Goal: Information Seeking & Learning: Learn about a topic

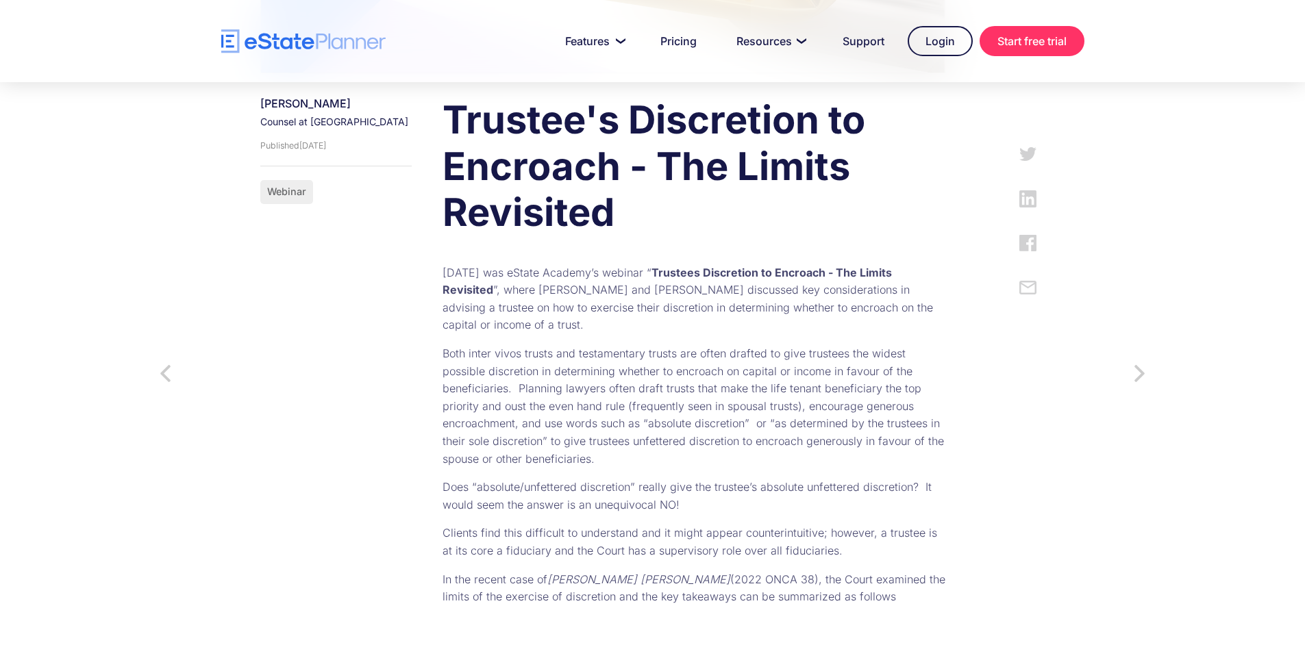
scroll to position [548, 0]
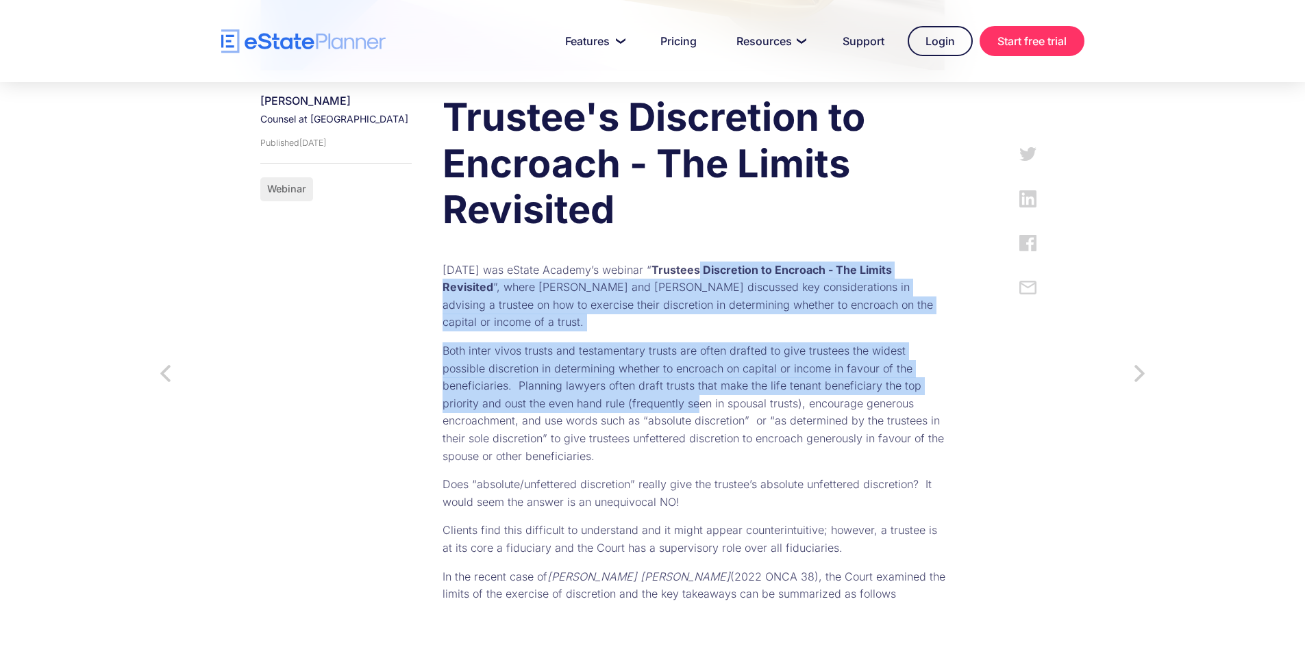
drag, startPoint x: 729, startPoint y: 268, endPoint x: 568, endPoint y: 398, distance: 207.5
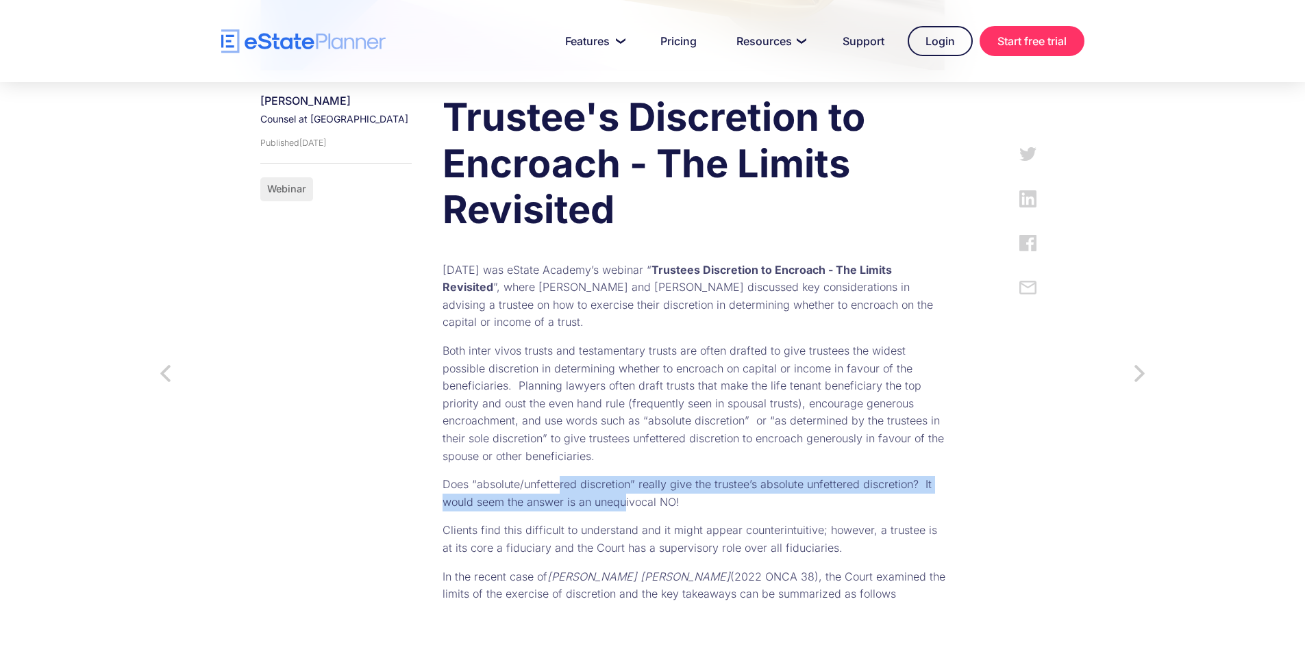
drag, startPoint x: 531, startPoint y: 450, endPoint x: 564, endPoint y: 475, distance: 41.0
click at [564, 476] on p "Does “absolute/unfettered discretion” really give the trustee’s absolute unfett…" at bounding box center [693, 493] width 503 height 35
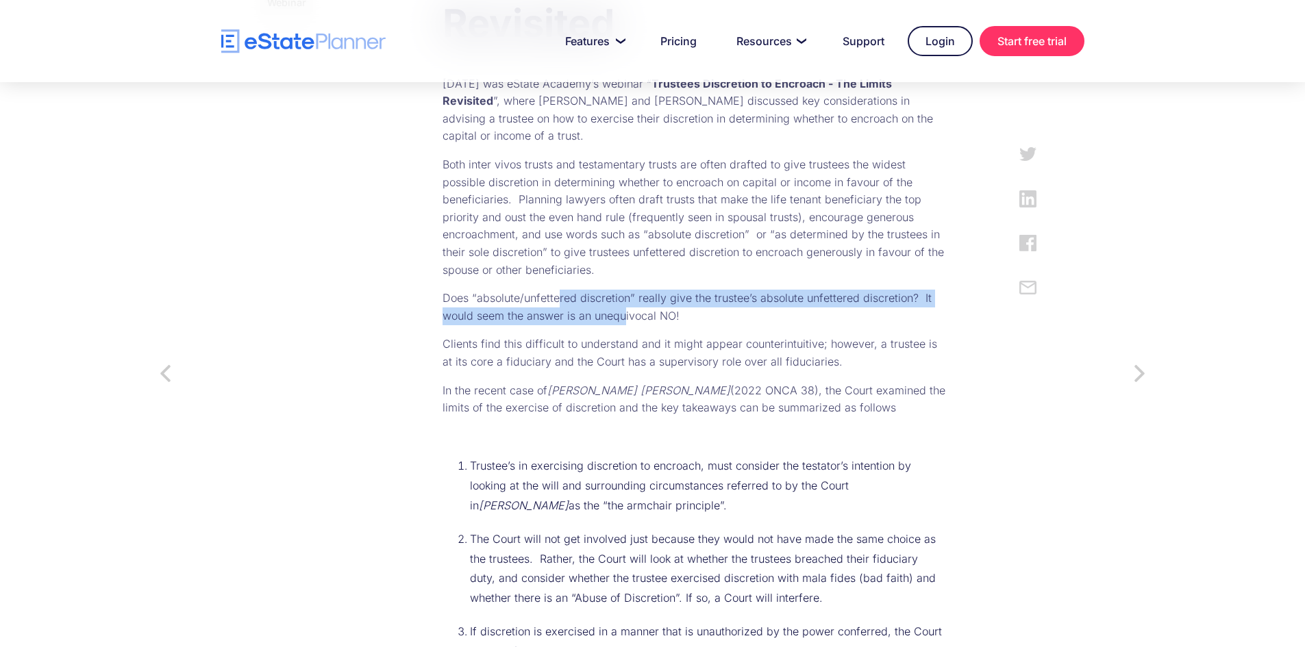
scroll to position [753, 0]
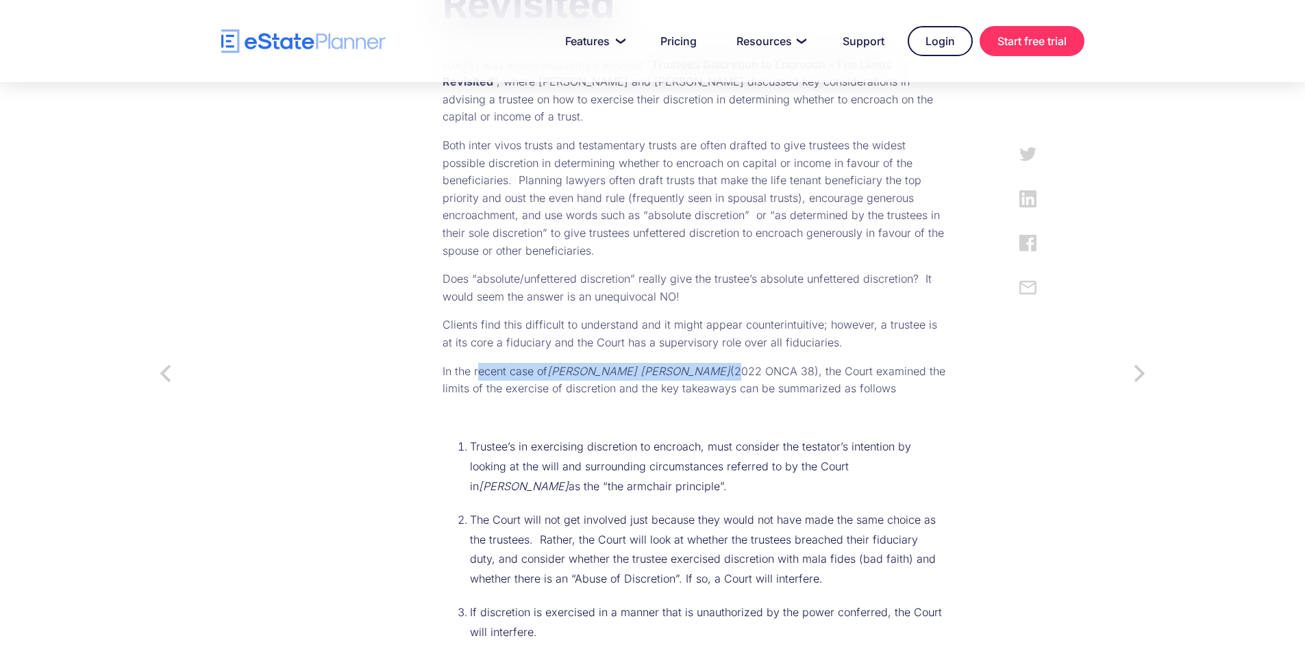
drag, startPoint x: 454, startPoint y: 324, endPoint x: 616, endPoint y: 338, distance: 162.9
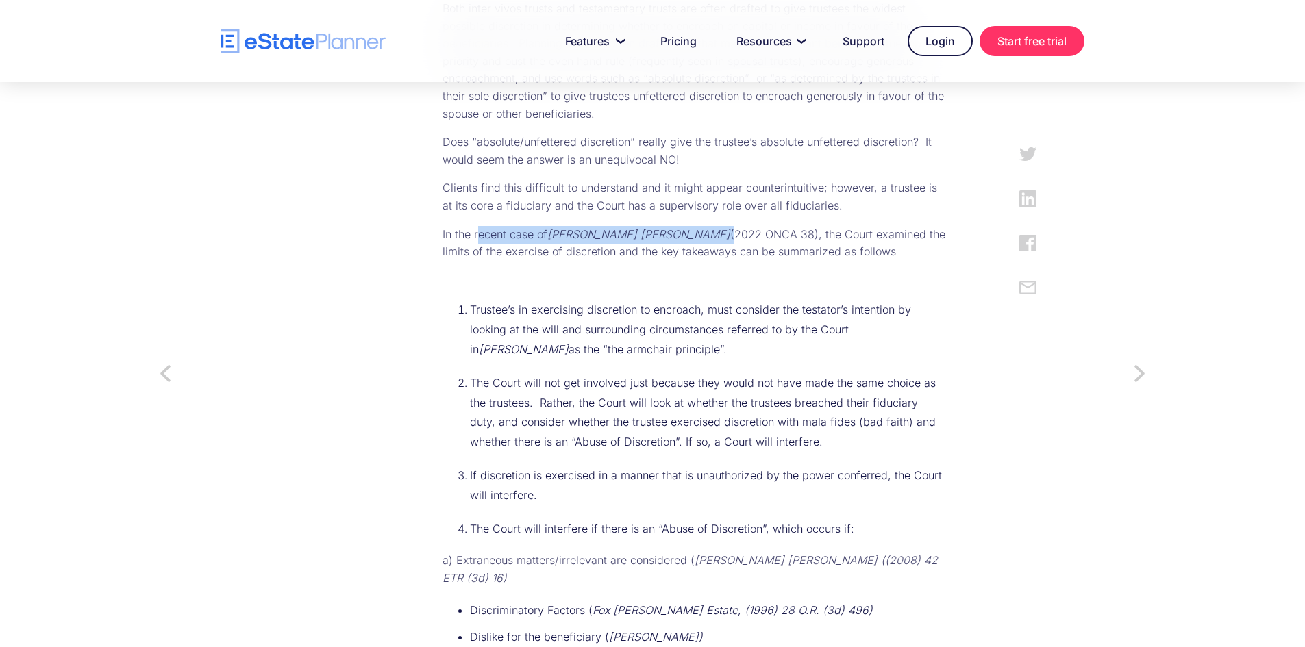
scroll to position [959, 0]
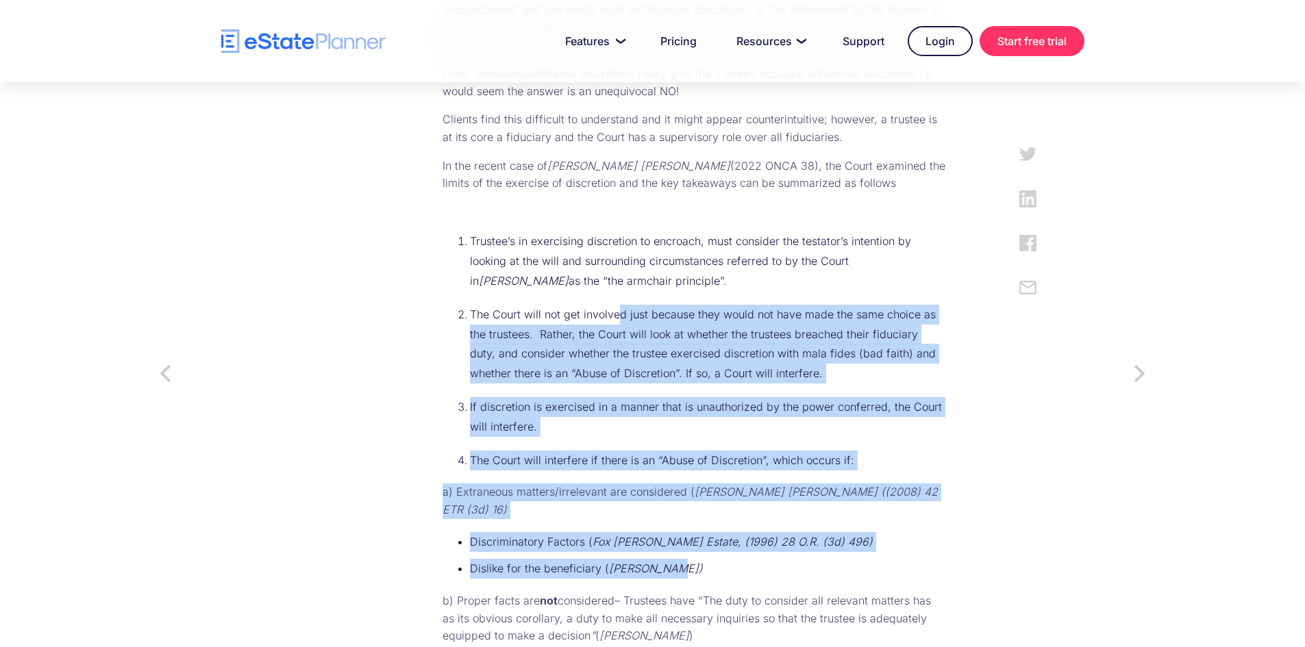
drag, startPoint x: 590, startPoint y: 286, endPoint x: 788, endPoint y: 514, distance: 302.0
click at [788, 514] on div "Trustee's Discretion to Encroach - The Limits Revisited ‍ [DATE] was eState Aca…" at bounding box center [680, 562] width 530 height 1756
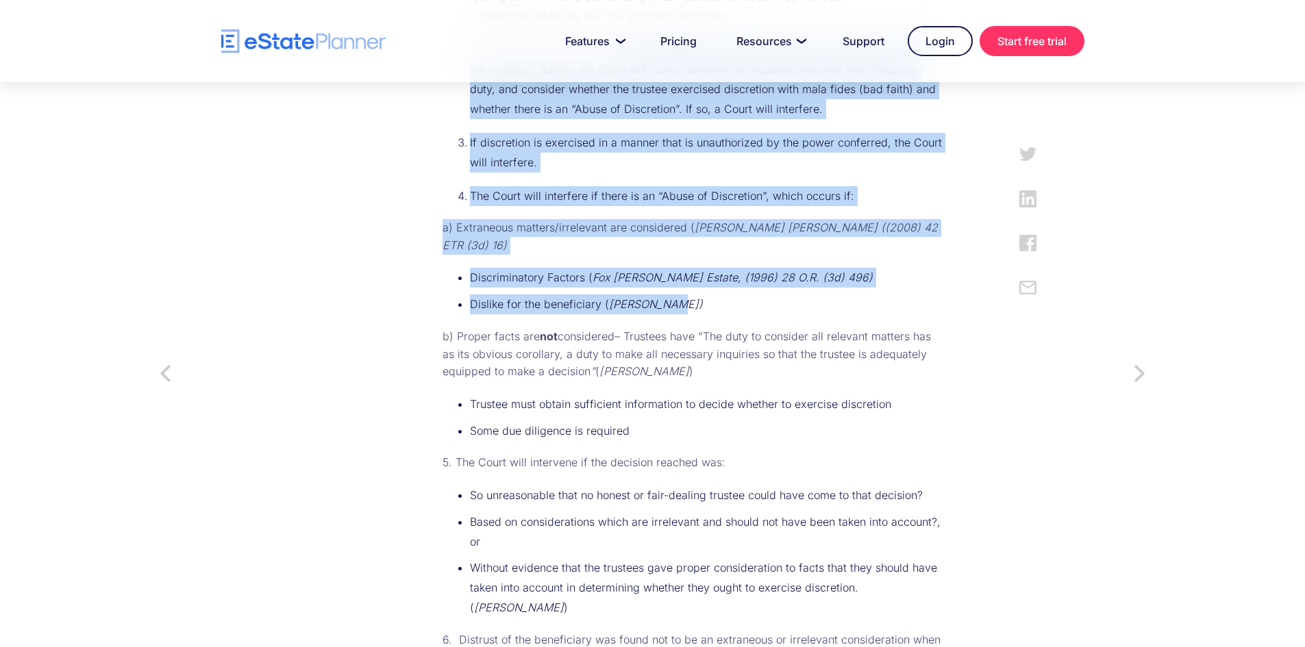
scroll to position [1233, 0]
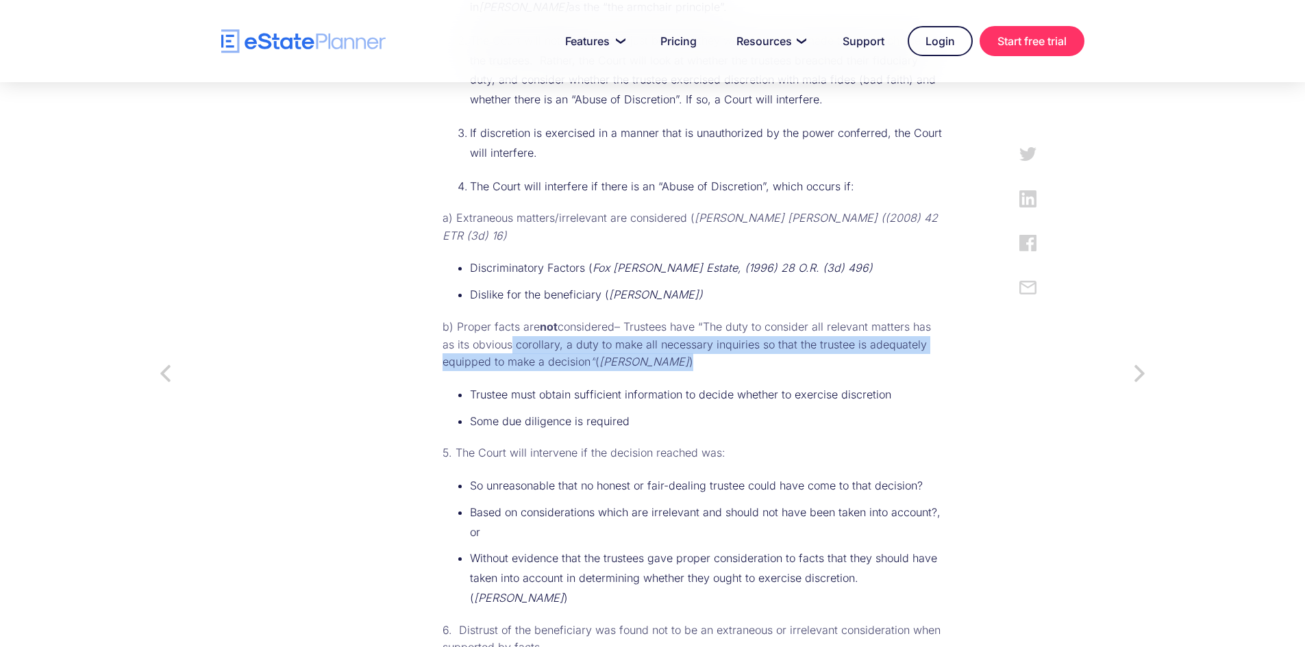
drag, startPoint x: 470, startPoint y: 285, endPoint x: 633, endPoint y: 315, distance: 165.1
click at [633, 318] on p "b) Proper facts are not considered– Trustees have “The duty to consider all rel…" at bounding box center [693, 344] width 503 height 53
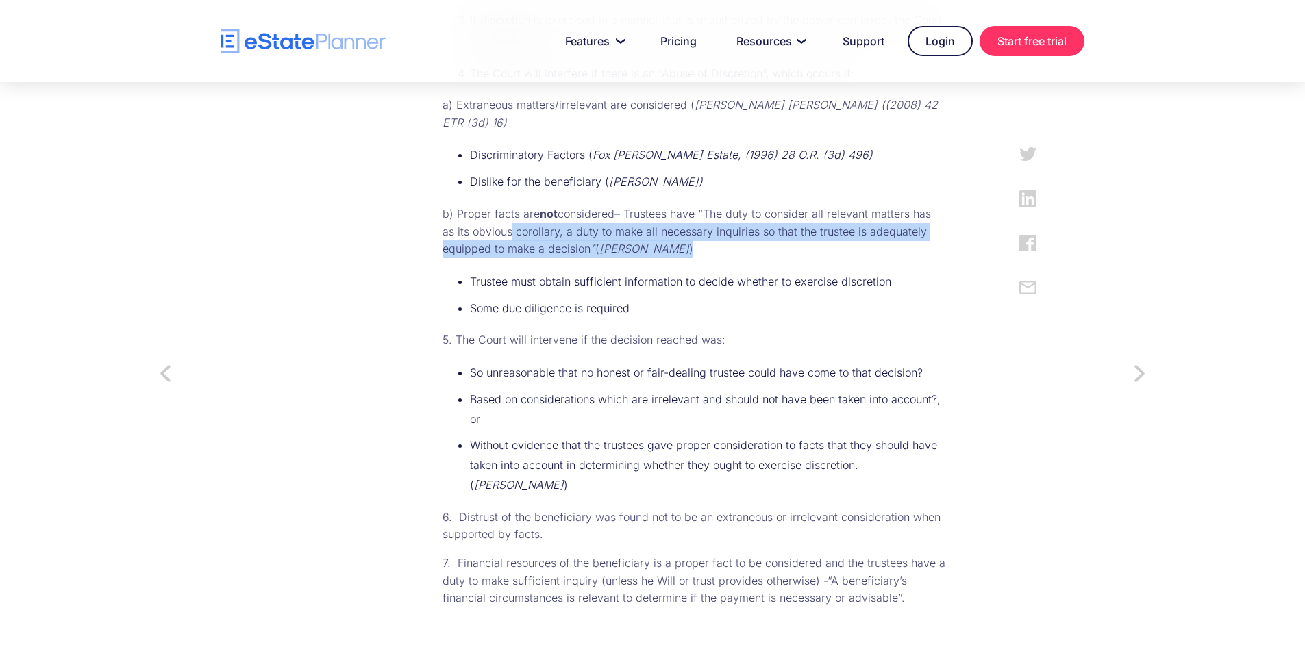
scroll to position [1370, 0]
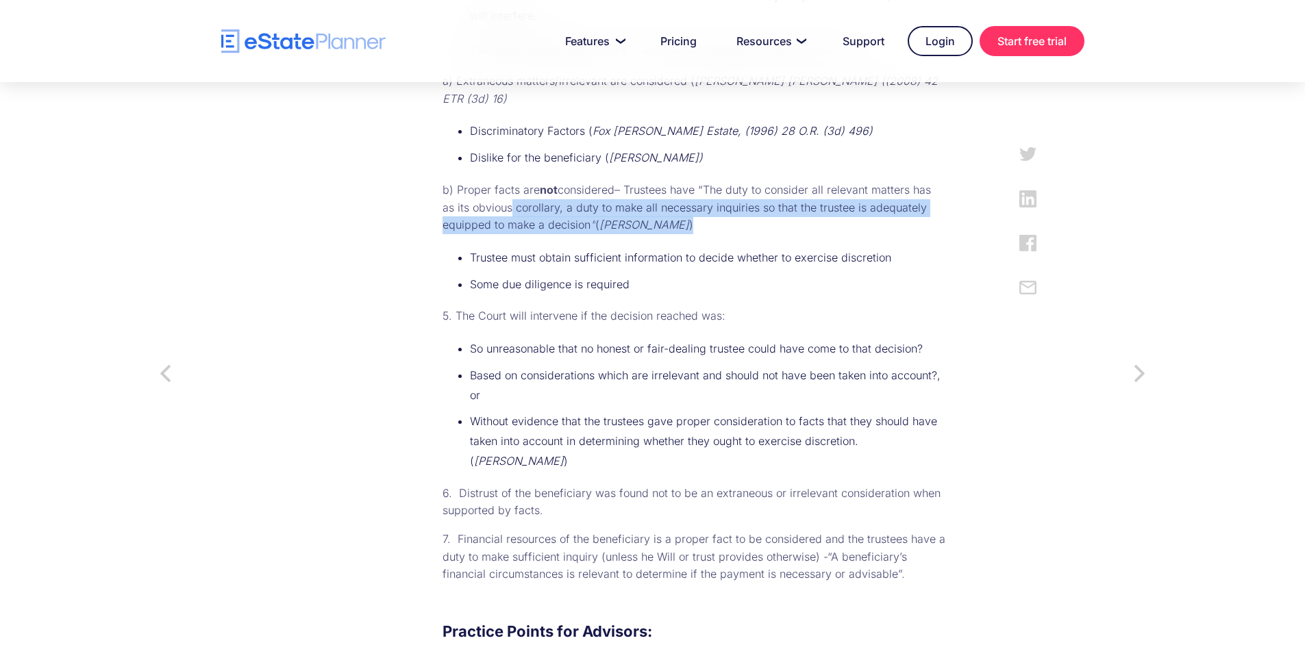
drag, startPoint x: 507, startPoint y: 253, endPoint x: 832, endPoint y: 488, distance: 400.7
click at [832, 488] on div "Trustee's Discretion to Encroach - The Limits Revisited ‍ [DATE] was eState Aca…" at bounding box center [680, 151] width 530 height 1756
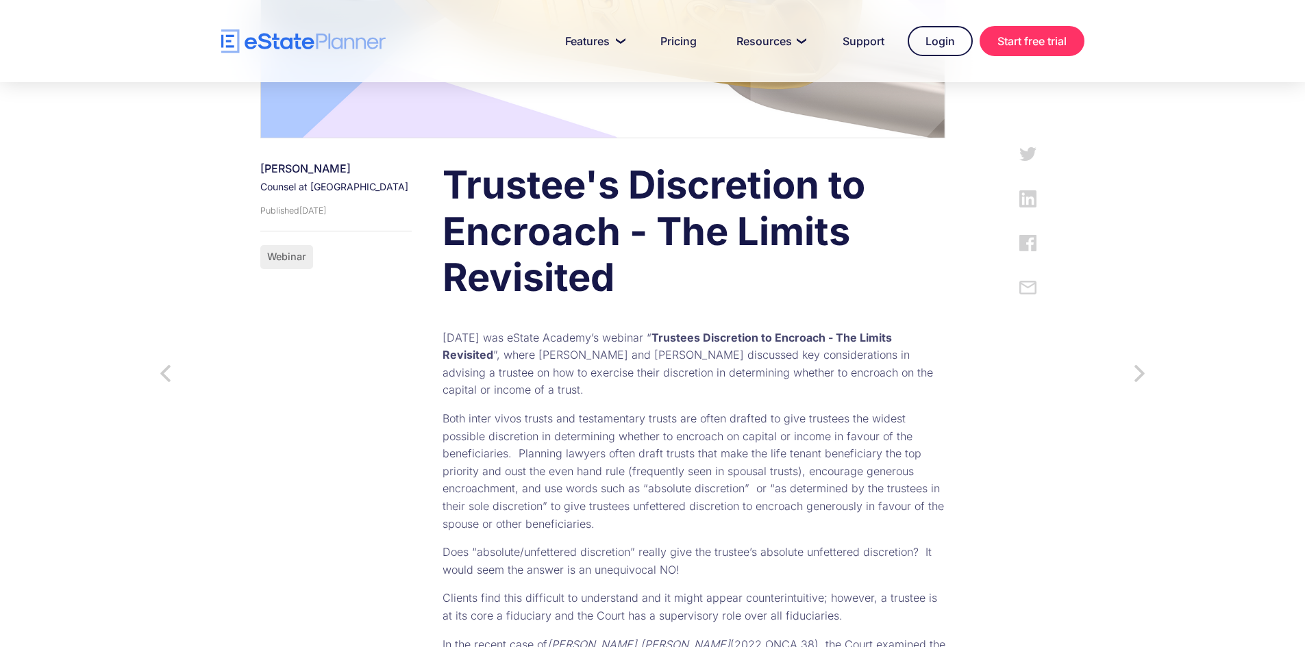
scroll to position [753, 0]
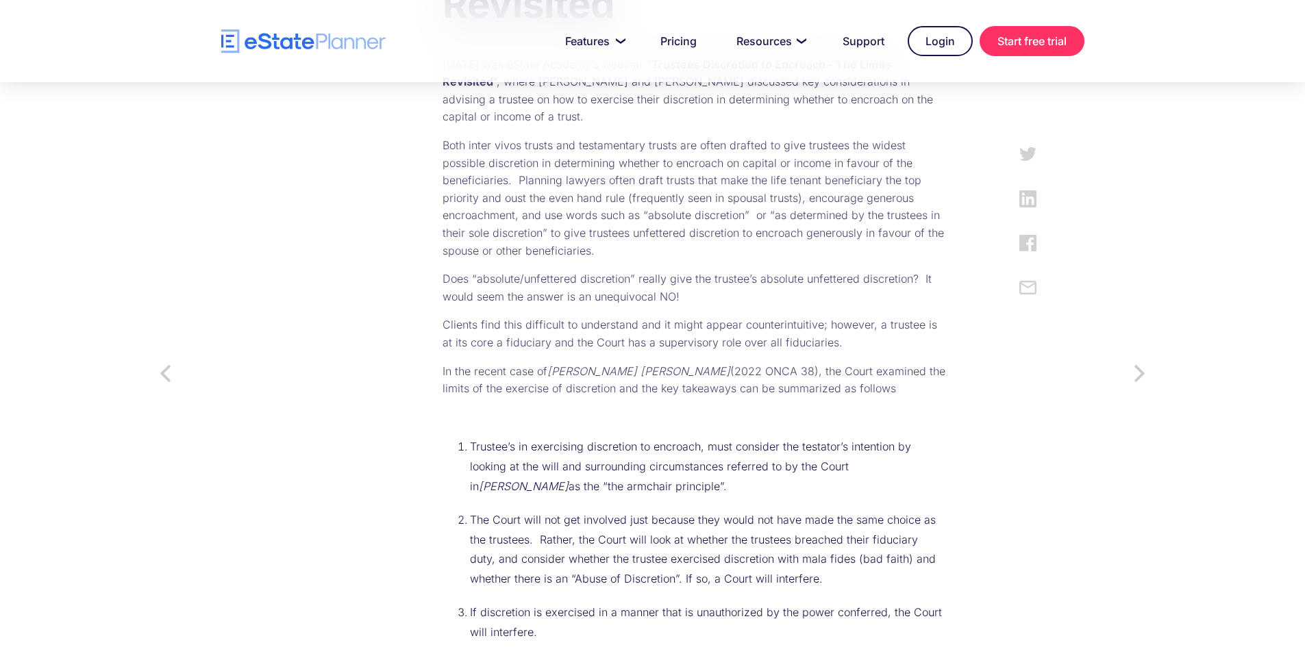
click at [469, 316] on p "Clients find this difficult to understand and it might appear counterintuitive;…" at bounding box center [693, 333] width 503 height 35
drag, startPoint x: 525, startPoint y: 336, endPoint x: 613, endPoint y: 341, distance: 87.8
click at [613, 364] on em "[PERSON_NAME] [PERSON_NAME]" at bounding box center [638, 371] width 183 height 14
copy em "[PERSON_NAME] [PERSON_NAME]"
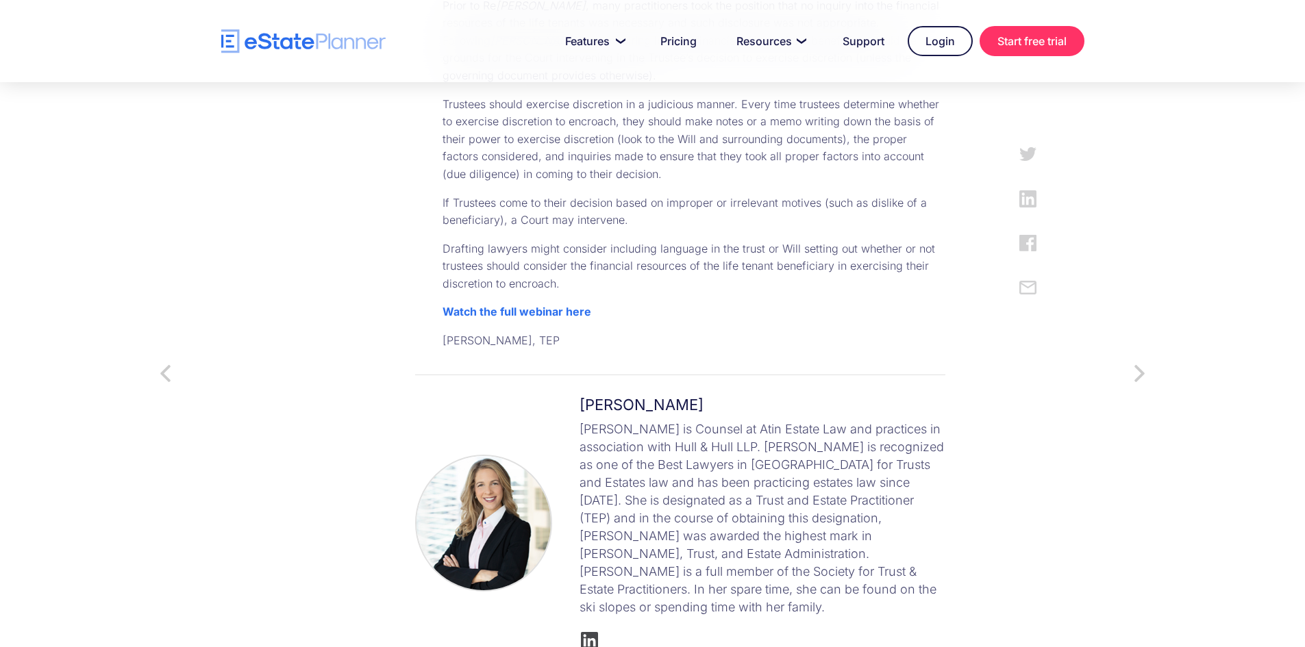
scroll to position [2055, 0]
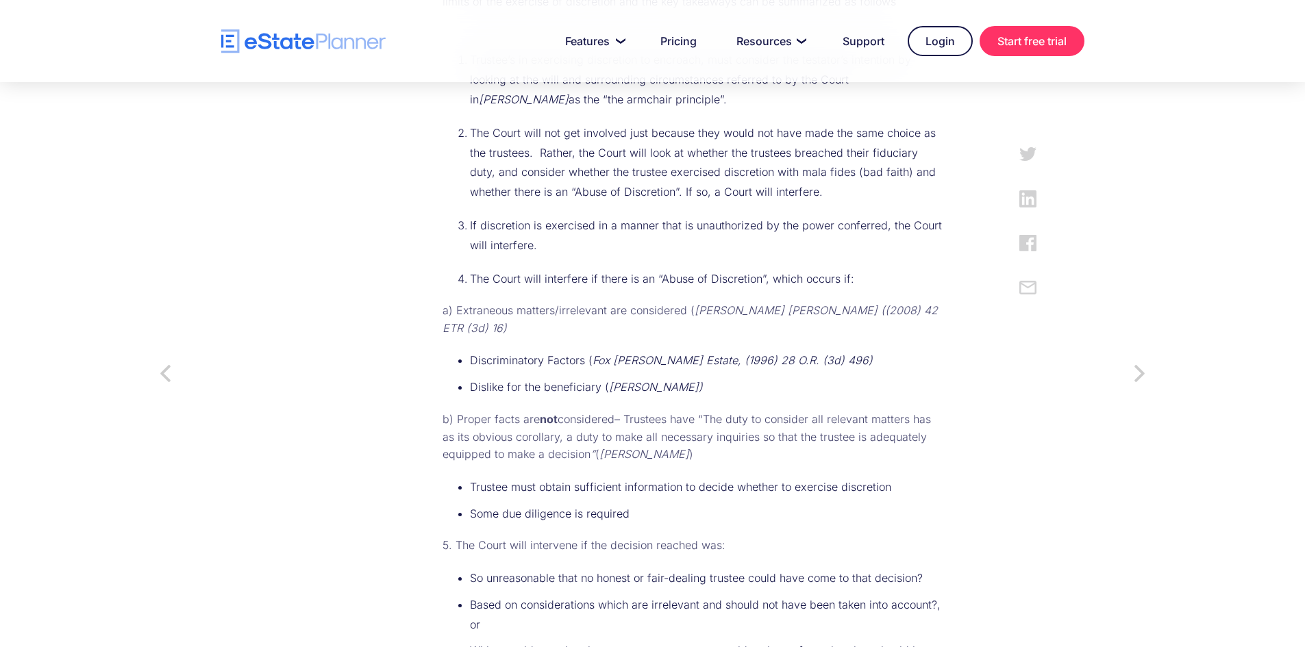
scroll to position [1164, 0]
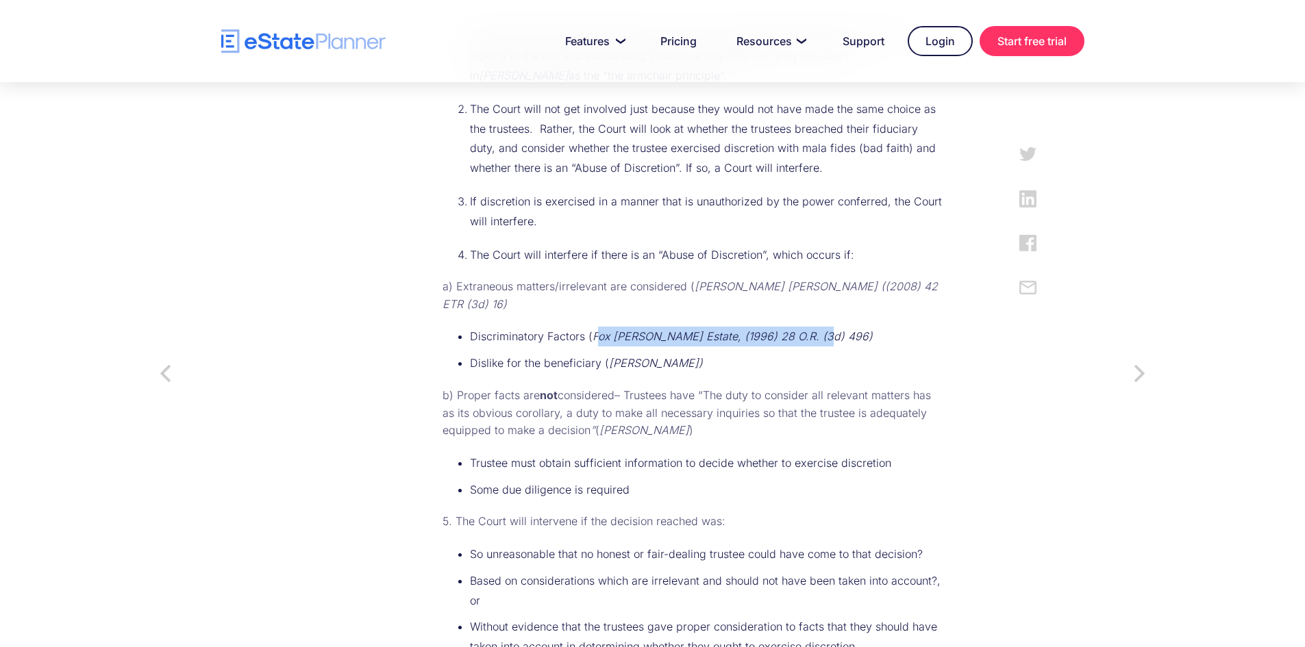
drag, startPoint x: 574, startPoint y: 280, endPoint x: 781, endPoint y: 288, distance: 207.0
click at [781, 329] on em "Fox [PERSON_NAME] Estate, (1996) 28 O.R. (3d) 496)" at bounding box center [732, 336] width 280 height 14
drag, startPoint x: 521, startPoint y: 315, endPoint x: 649, endPoint y: 323, distance: 127.6
click at [649, 327] on ul "Discriminatory Factors ( Fox [PERSON_NAME] Estate, (1996) 28 O.R. (3d) 496) Dis…" at bounding box center [693, 353] width 503 height 53
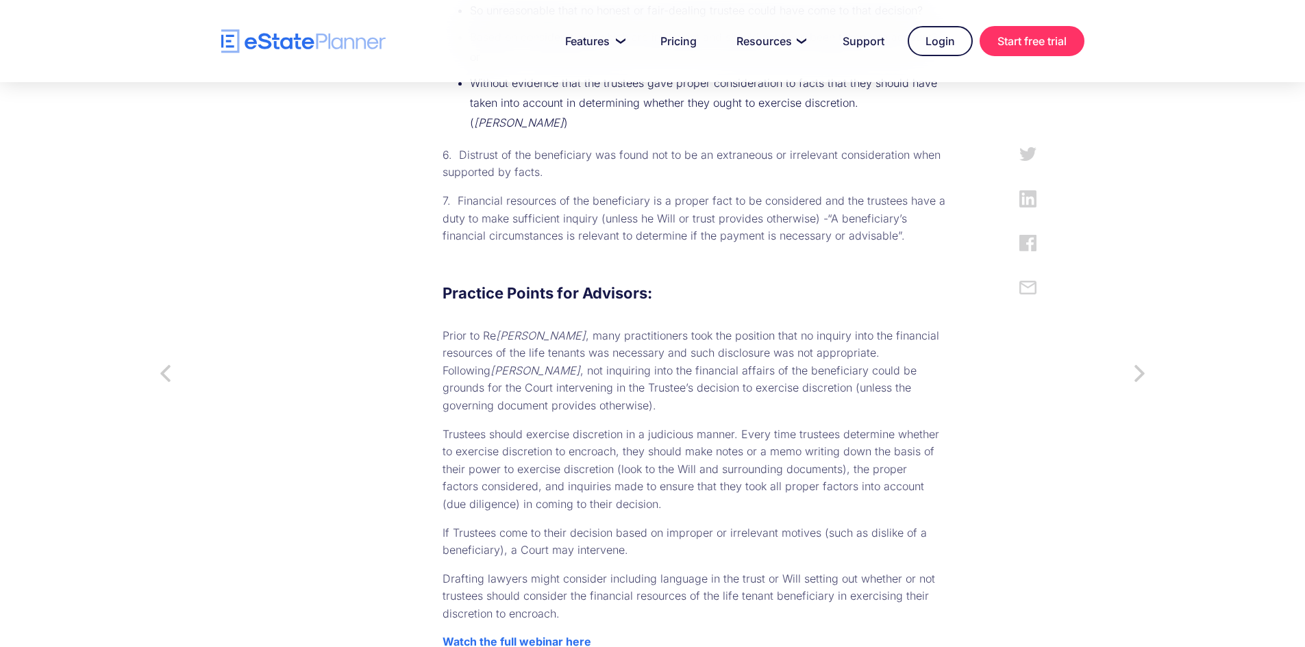
scroll to position [1712, 0]
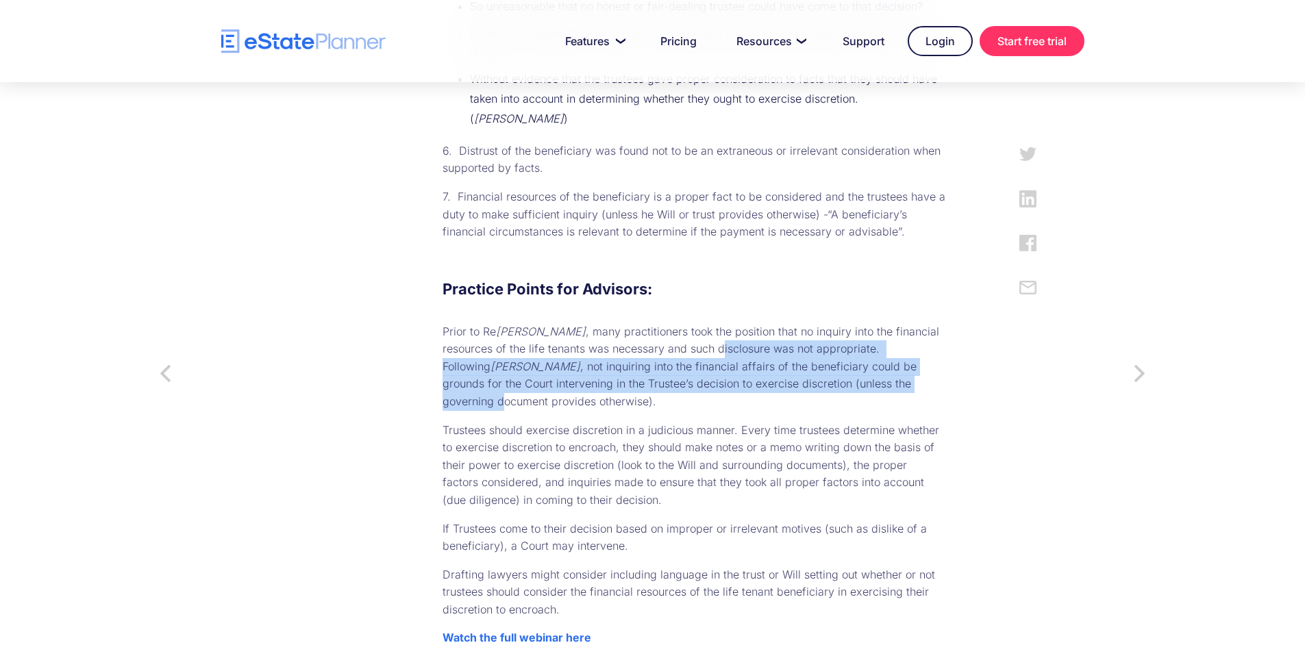
drag, startPoint x: 629, startPoint y: 260, endPoint x: 733, endPoint y: 301, distance: 111.3
click at [740, 323] on p "Prior to Re [PERSON_NAME] , many practitioners took the position that no inquir…" at bounding box center [693, 367] width 503 height 88
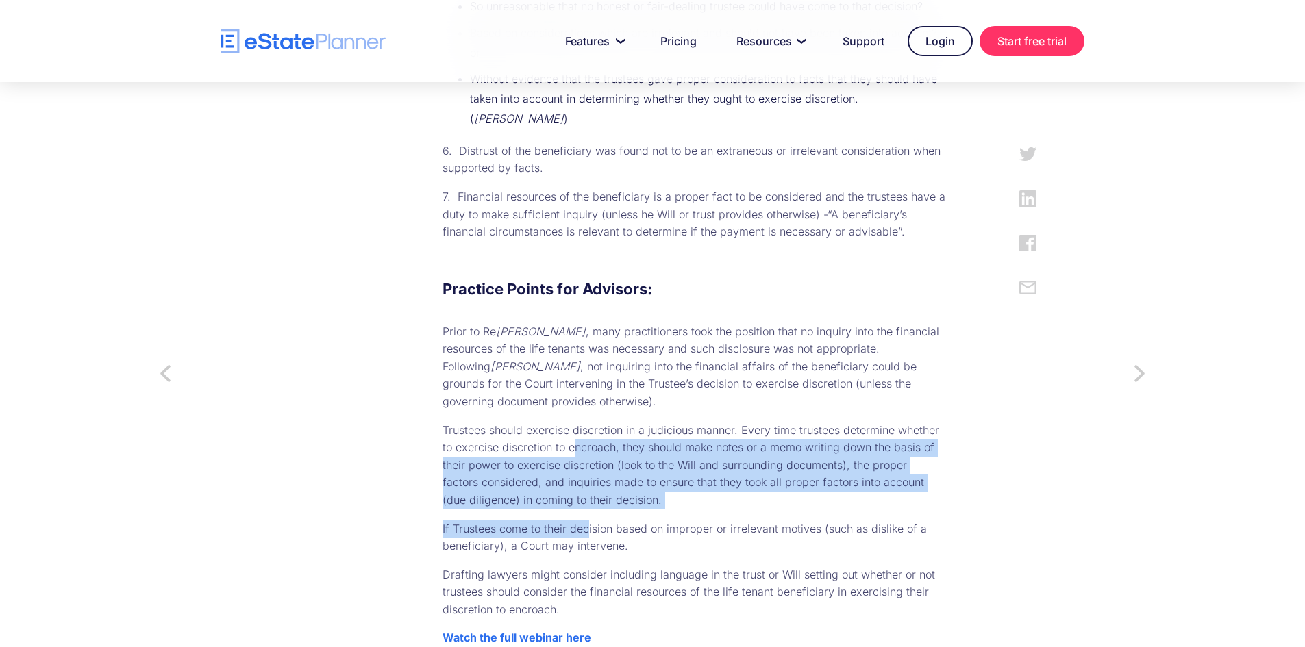
drag, startPoint x: 531, startPoint y: 331, endPoint x: 562, endPoint y: 416, distance: 90.3
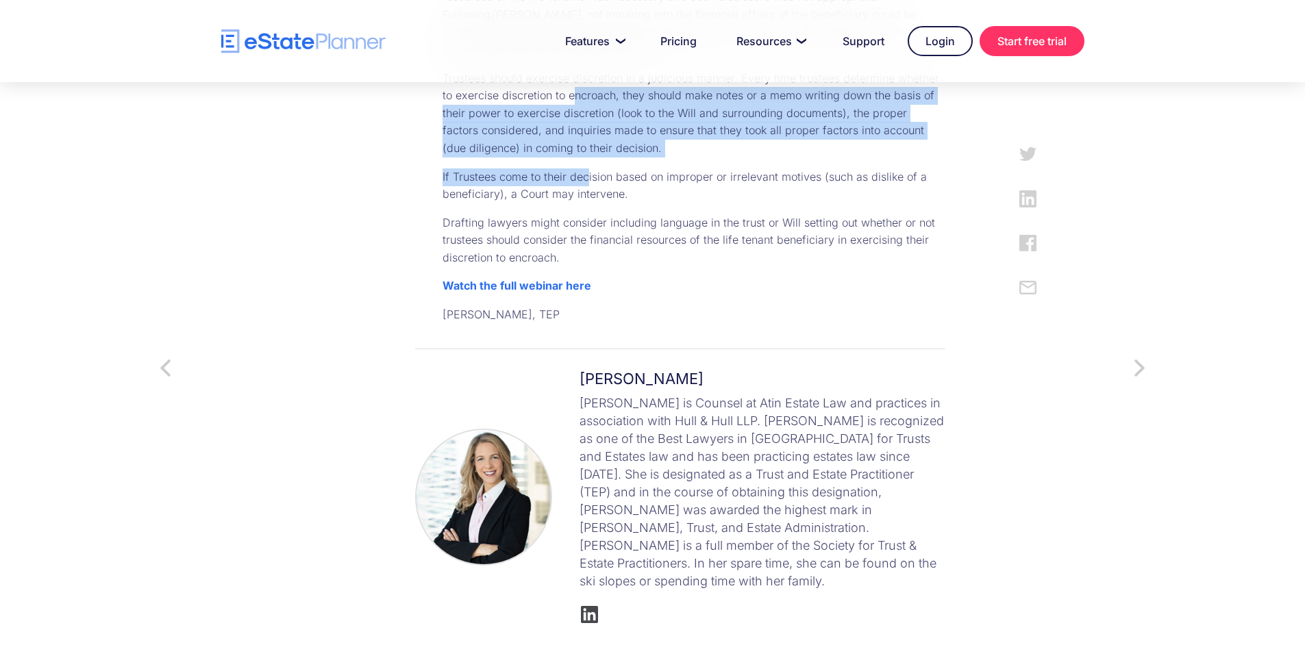
scroll to position [2123, 0]
